Goal: Transaction & Acquisition: Purchase product/service

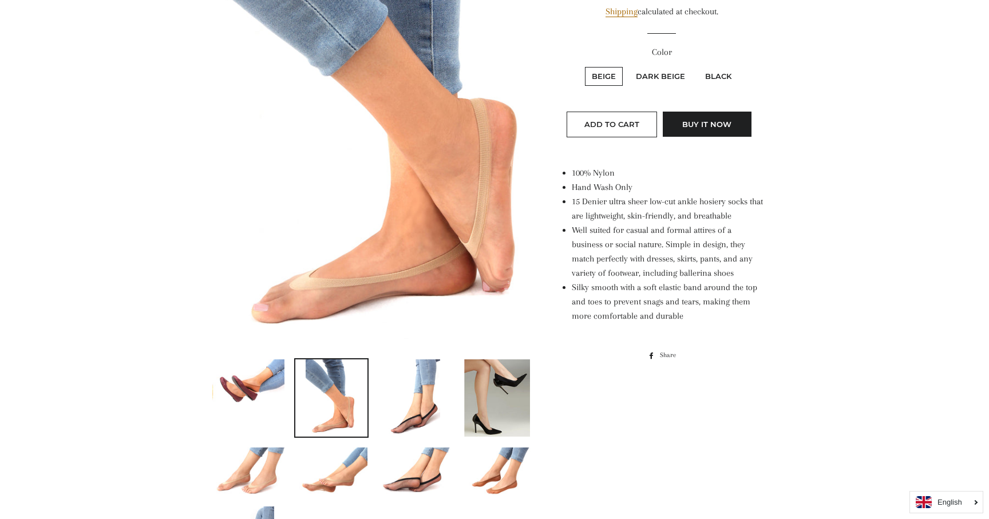
scroll to position [335, 0]
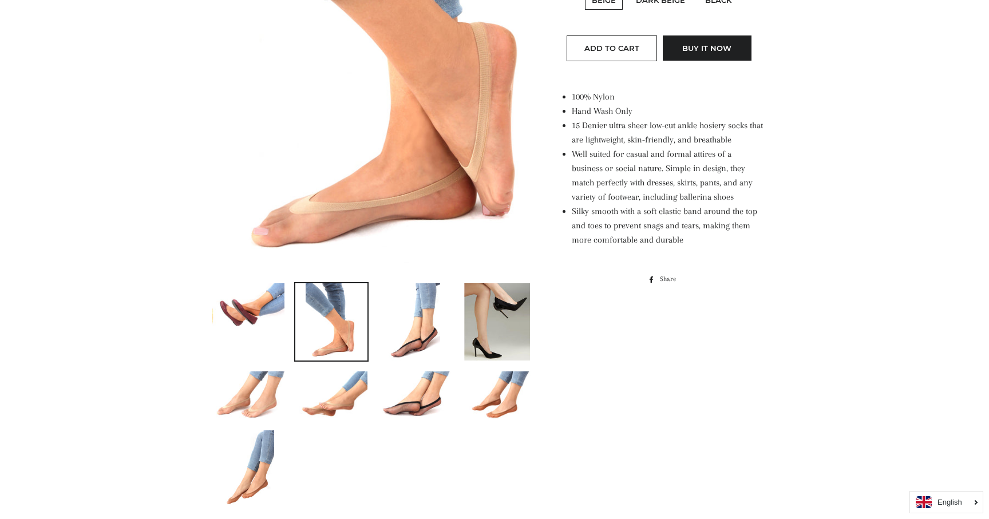
click at [252, 389] on img at bounding box center [248, 395] width 72 height 48
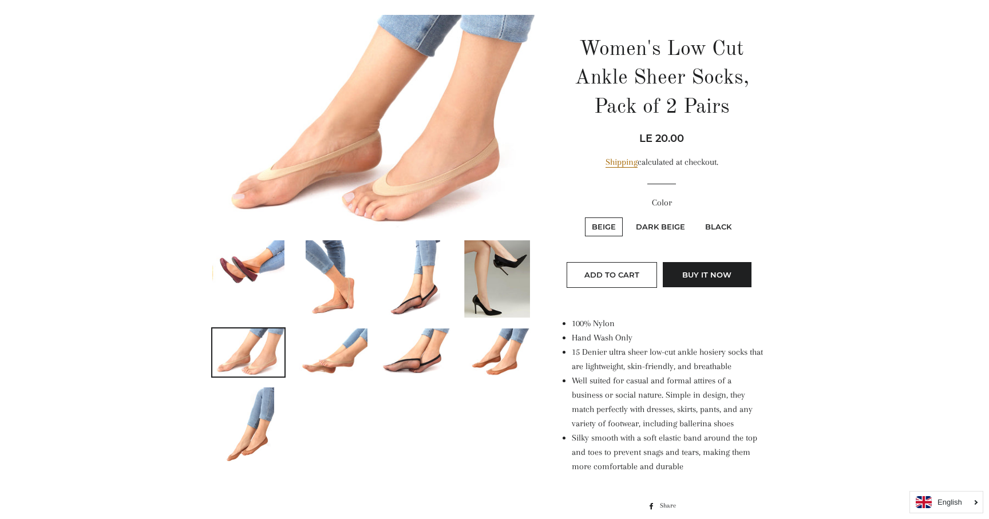
scroll to position [102, 0]
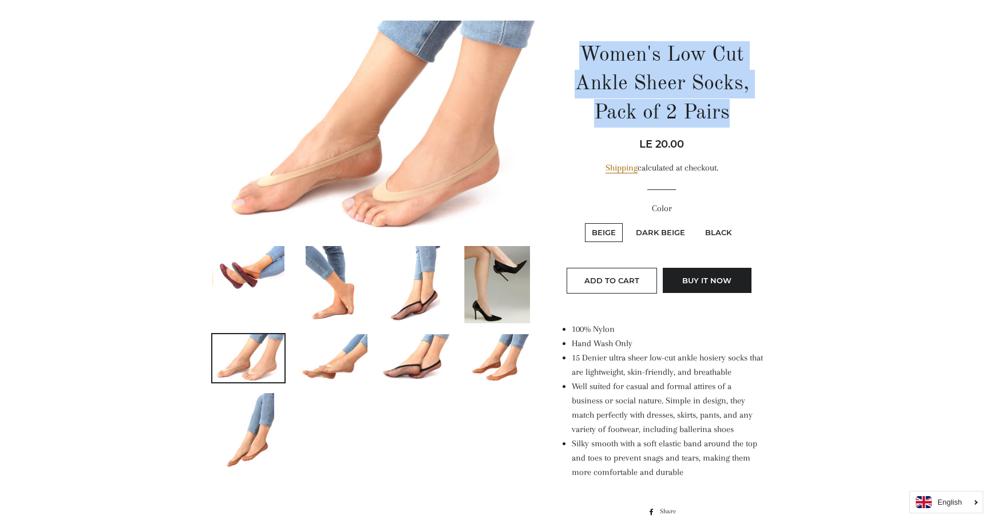
drag, startPoint x: 583, startPoint y: 46, endPoint x: 727, endPoint y: 125, distance: 163.9
click at [727, 125] on h1 "Women's Low Cut Ankle Sheer Socks, Pack of 2 Pairs" at bounding box center [661, 84] width 203 height 86
copy h1 "Women's Low Cut Ankle Sheer Socks, Pack of 2 Pairs"
click at [400, 365] on img at bounding box center [414, 358] width 72 height 48
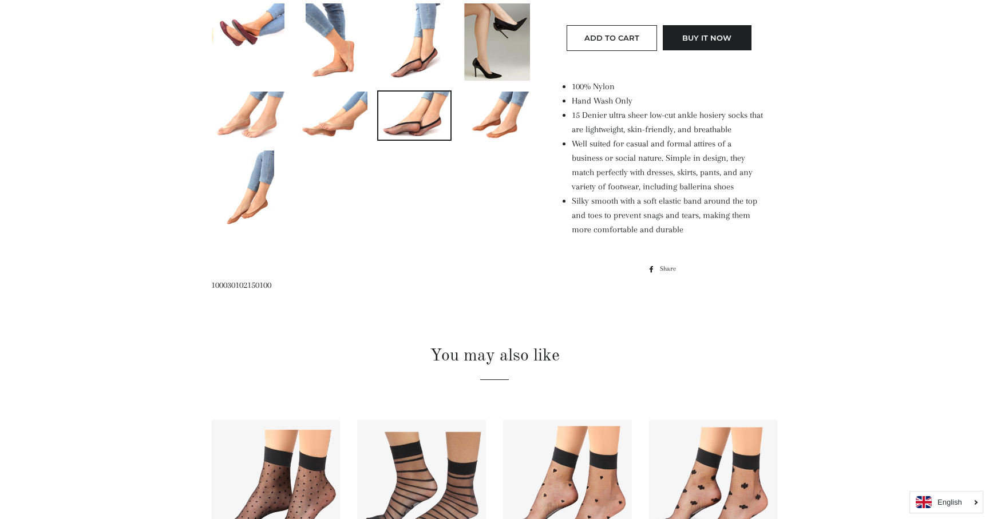
scroll to position [0, 0]
